Goal: Navigation & Orientation: Find specific page/section

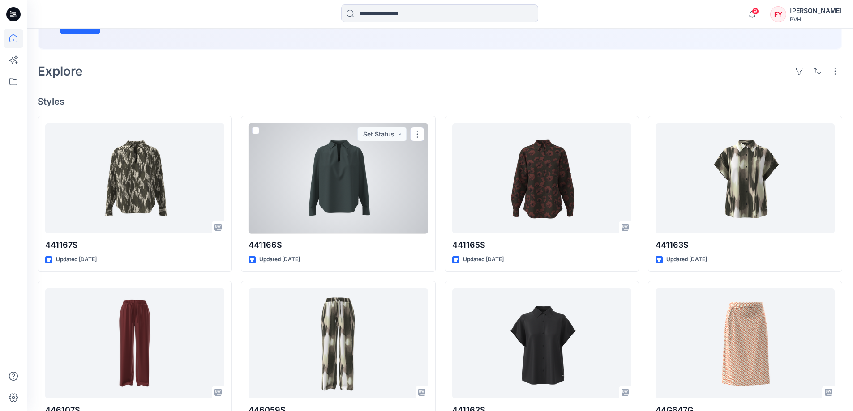
scroll to position [30, 0]
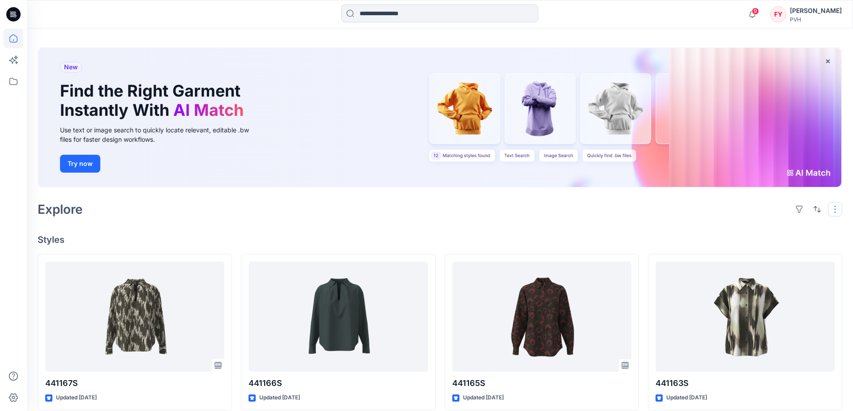
click at [406, 209] on button "button" at bounding box center [834, 209] width 14 height 14
click at [295, 235] on h4 "Styles" at bounding box center [440, 240] width 804 height 11
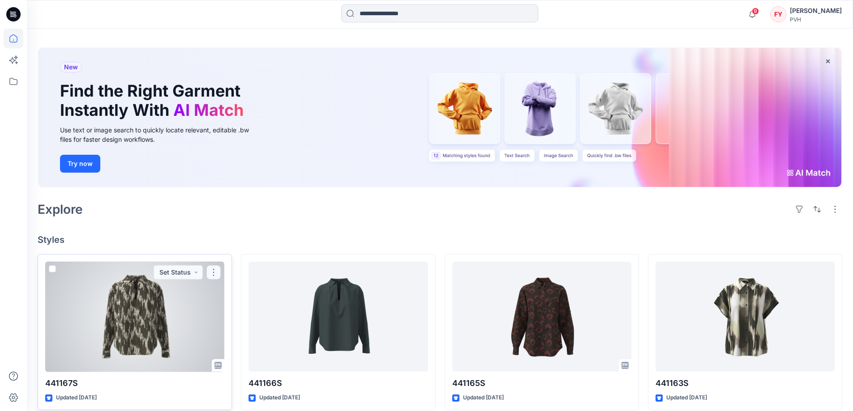
click at [213, 276] on button "button" at bounding box center [213, 272] width 14 height 14
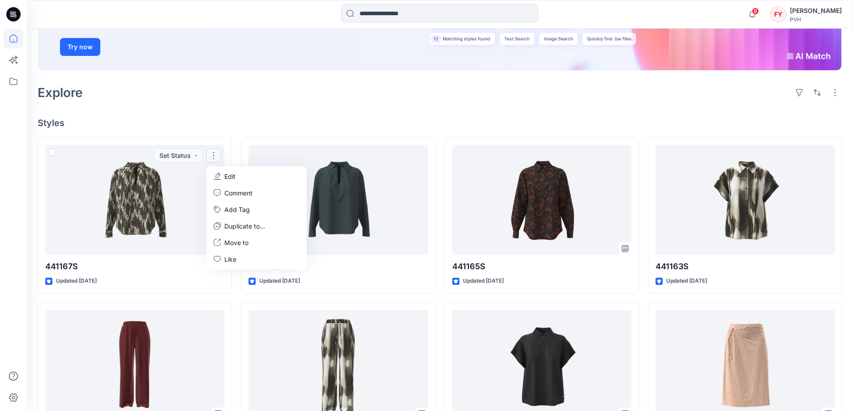
scroll to position [165, 0]
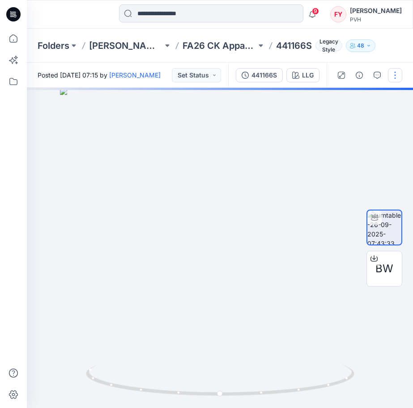
click at [394, 78] on button "button" at bounding box center [395, 75] width 14 height 14
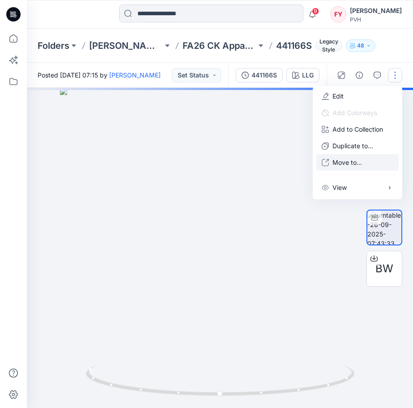
click at [354, 161] on p "Move to..." at bounding box center [348, 162] width 30 height 9
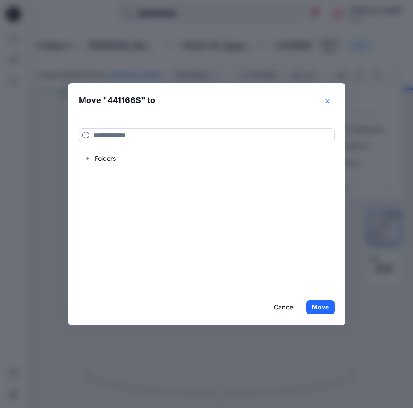
click at [329, 103] on icon "Close" at bounding box center [327, 101] width 4 height 4
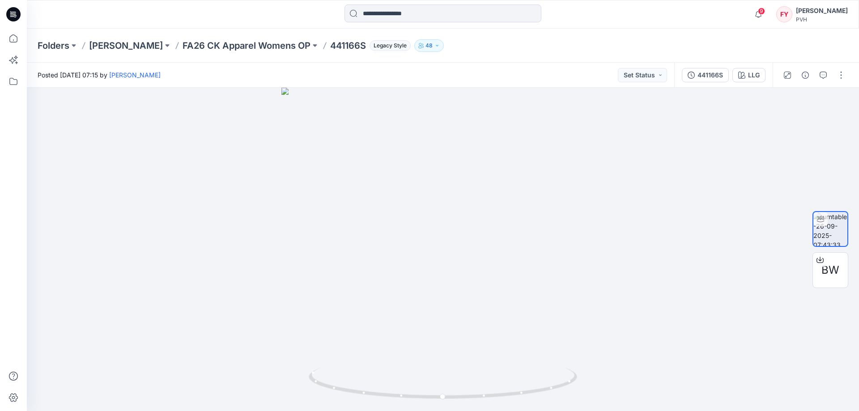
click at [413, 52] on div "Folders Fu Yuan FA26 CK Apparel Womens OP 441166S Legacy Style 48" at bounding box center [443, 46] width 832 height 34
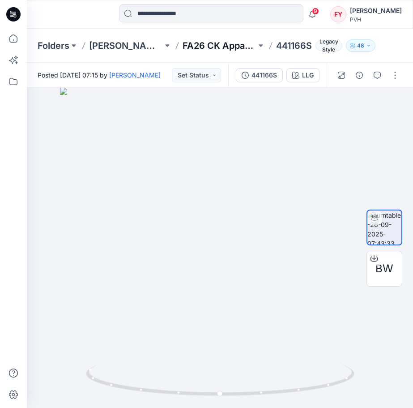
click at [194, 48] on p "FA26 CK Apparel Womens OP" at bounding box center [220, 45] width 74 height 13
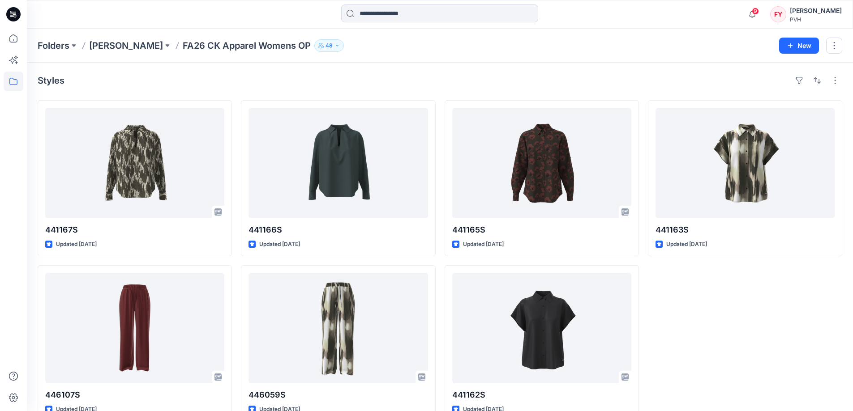
click at [413, 313] on div "441163S Updated 4 days ago" at bounding box center [745, 260] width 194 height 321
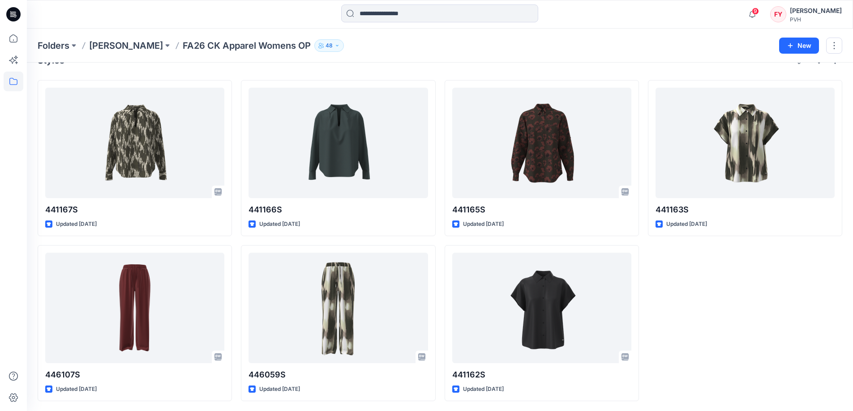
scroll to position [21, 0]
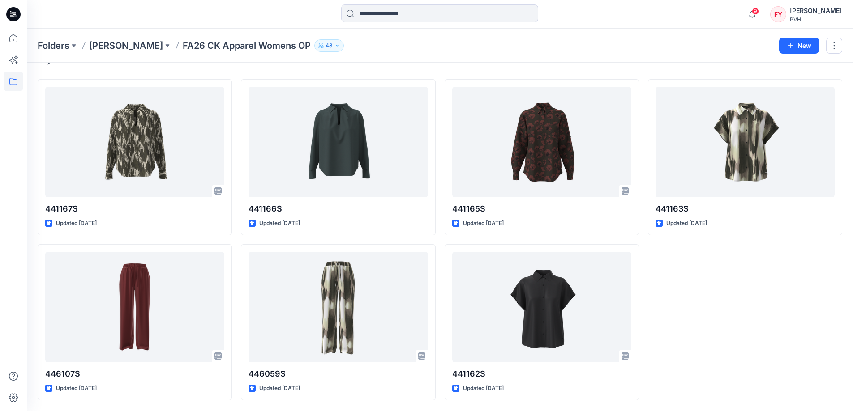
drag, startPoint x: 693, startPoint y: 51, endPoint x: 681, endPoint y: 66, distance: 19.4
click at [413, 55] on div "Folders Fu Yuan FA26 CK Apparel Womens OP 48 New" at bounding box center [440, 46] width 826 height 34
